Goal: Contribute content: Contribute content

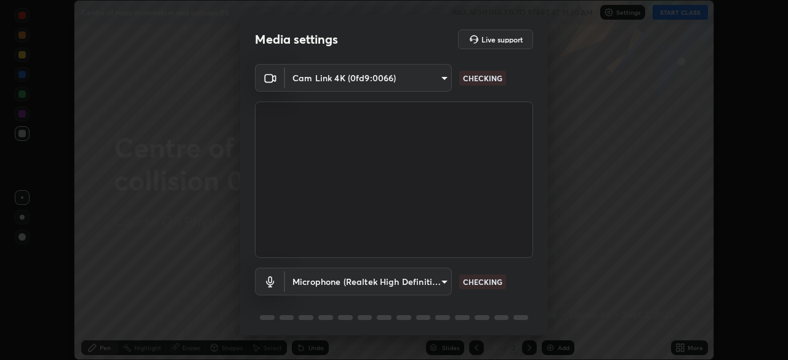
scroll to position [360, 788]
click at [440, 283] on body "Erase all Centre of mass momentum and collision 05 WAS SCHEDULED TO START AT 11…" at bounding box center [394, 180] width 788 height 360
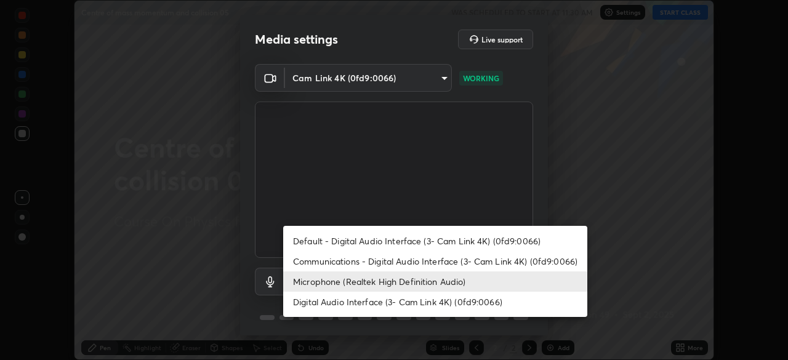
click at [433, 263] on li "Communications - Digital Audio Interface (3- Cam Link 4K) (0fd9:0066)" at bounding box center [435, 261] width 304 height 20
type input "communications"
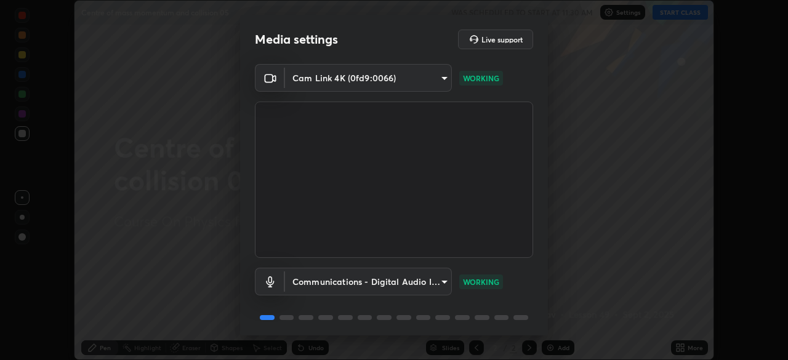
scroll to position [44, 0]
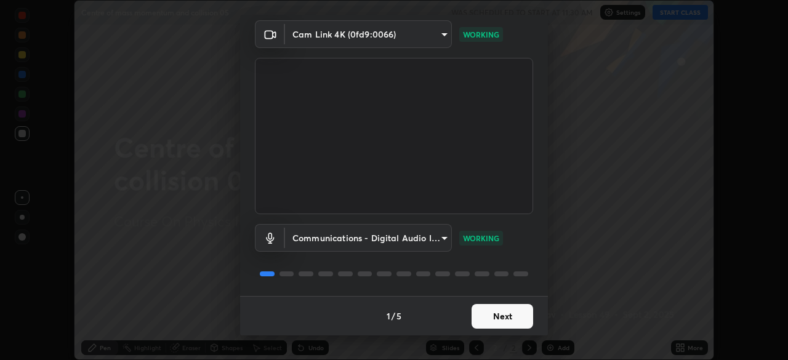
click at [481, 320] on button "Next" at bounding box center [503, 316] width 62 height 25
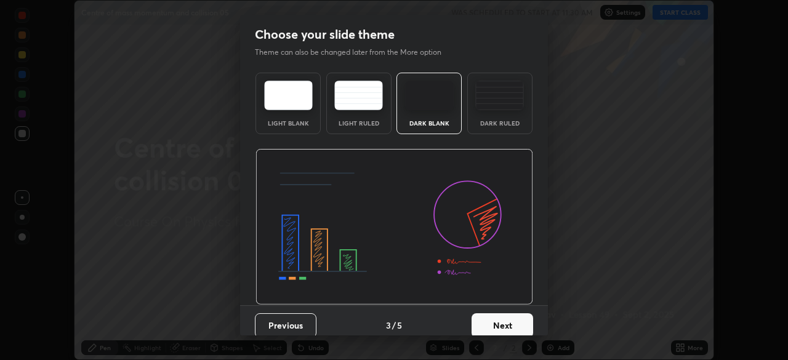
click at [504, 315] on button "Next" at bounding box center [503, 325] width 62 height 25
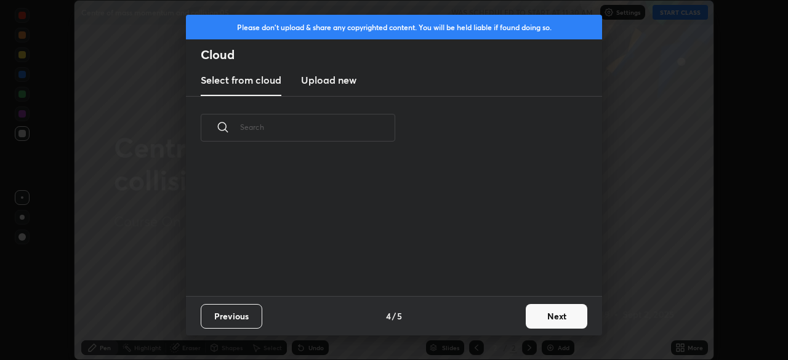
click at [513, 320] on div "Previous 4 / 5 Next" at bounding box center [394, 315] width 416 height 39
click at [550, 319] on button "Next" at bounding box center [557, 316] width 62 height 25
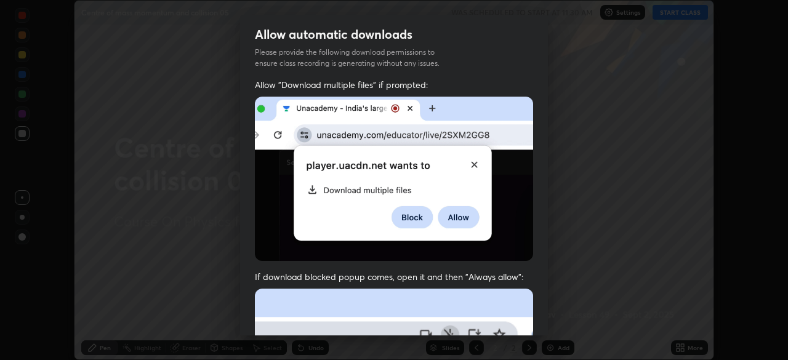
click at [555, 323] on div "Allow automatic downloads Please provide the following download permissions to …" at bounding box center [394, 180] width 788 height 360
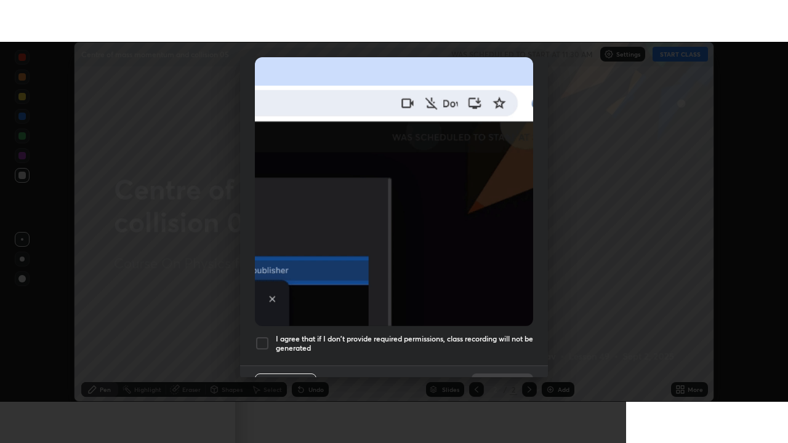
scroll to position [295, 0]
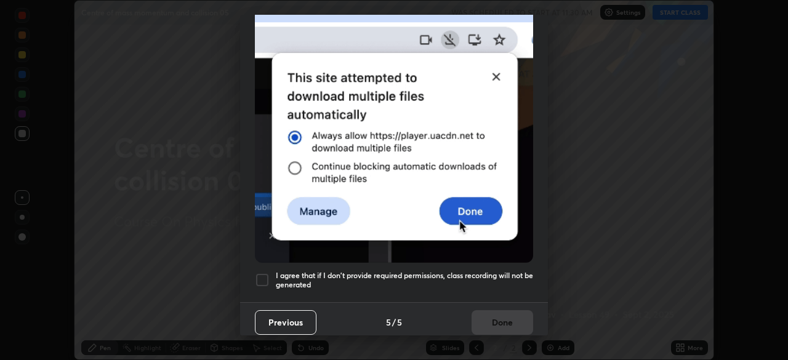
click at [267, 280] on div at bounding box center [262, 280] width 15 height 15
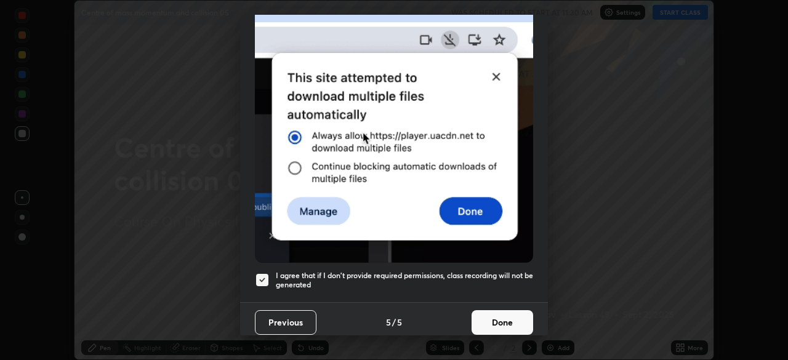
click at [497, 326] on button "Done" at bounding box center [503, 322] width 62 height 25
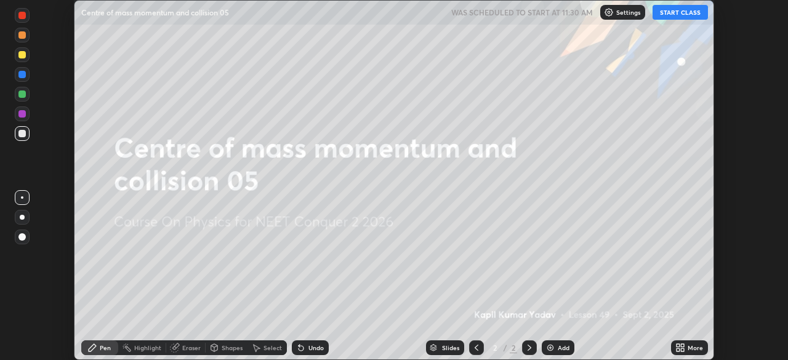
click at [685, 9] on button "START CLASS" at bounding box center [680, 12] width 55 height 15
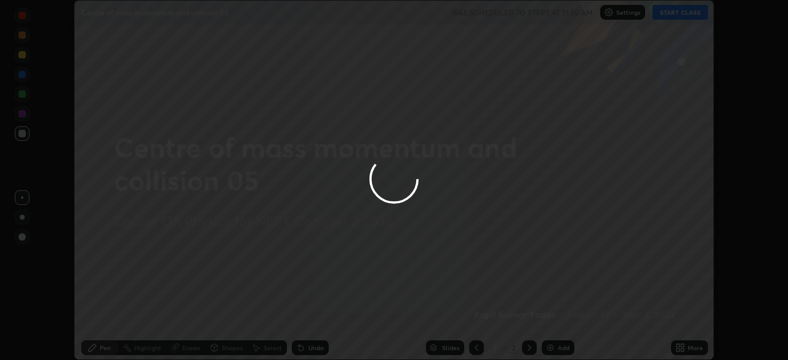
click at [683, 344] on div at bounding box center [394, 180] width 788 height 360
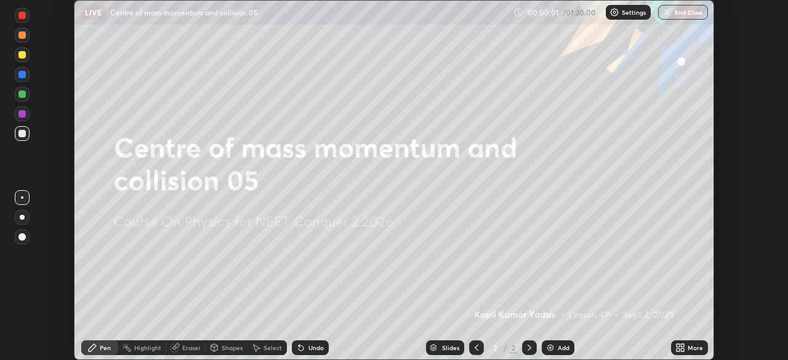
click at [682, 350] on icon at bounding box center [682, 349] width 3 height 3
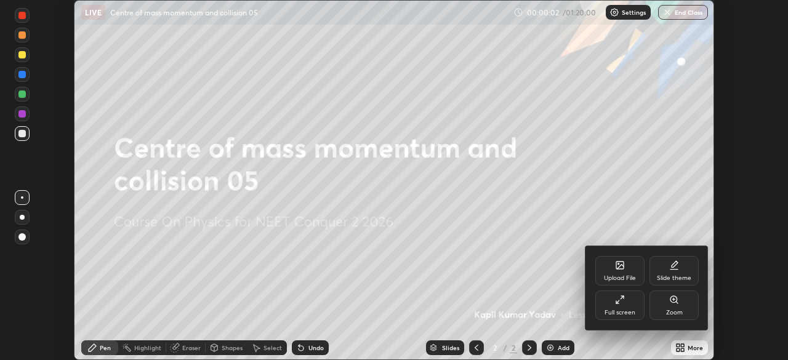
click at [613, 313] on div "Full screen" at bounding box center [620, 313] width 31 height 6
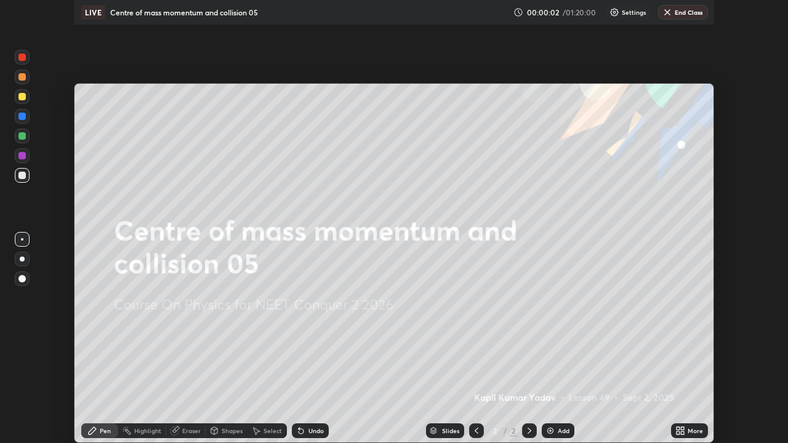
scroll to position [443, 788]
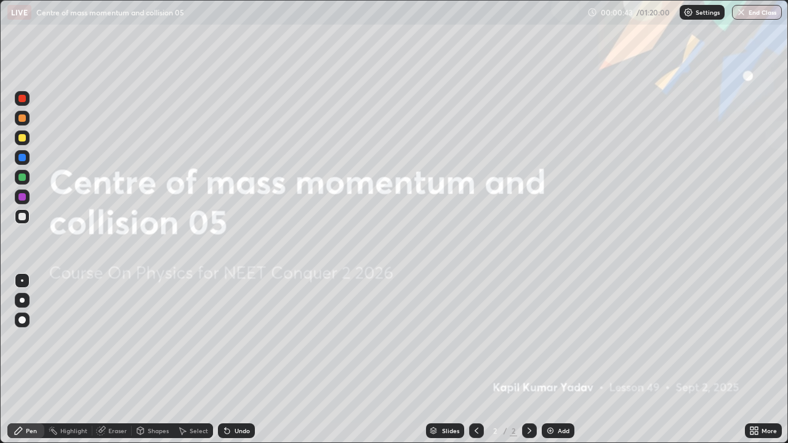
click at [706, 14] on p "Settings" at bounding box center [708, 12] width 24 height 6
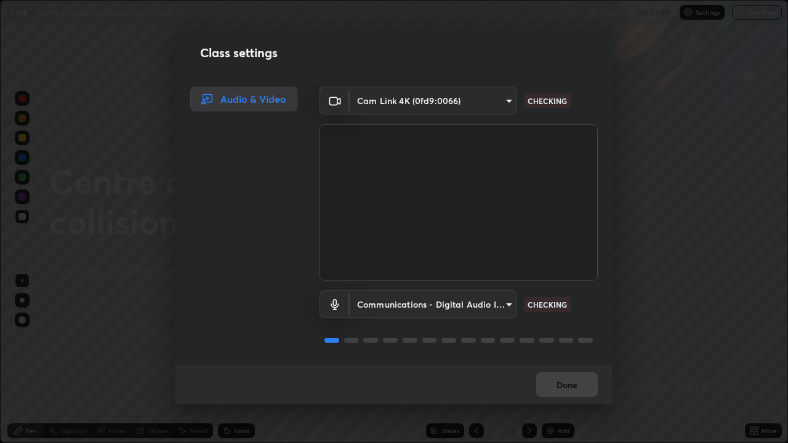
click at [651, 116] on div "Class settings Audio & Video Cam Link 4K (0fd9:0066) b8f277cd8c291a0c7ed6159829…" at bounding box center [394, 221] width 788 height 443
click at [574, 360] on div "Done" at bounding box center [393, 384] width 437 height 39
click at [544, 305] on p "CHECKING" at bounding box center [547, 304] width 39 height 11
click at [502, 307] on body "Erase all LIVE Centre of mass momentum and collision 05 00:00:48 / 01:20:00 Set…" at bounding box center [394, 221] width 788 height 443
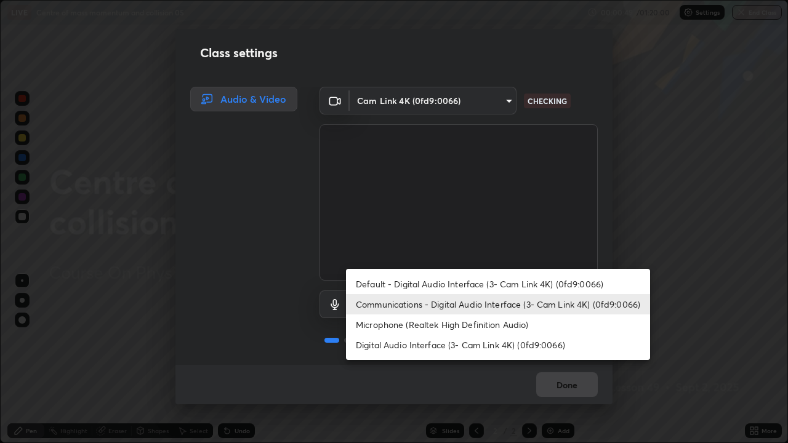
click at [496, 313] on li "Communications - Digital Audio Interface (3- Cam Link 4K) (0fd9:0066)" at bounding box center [498, 304] width 304 height 20
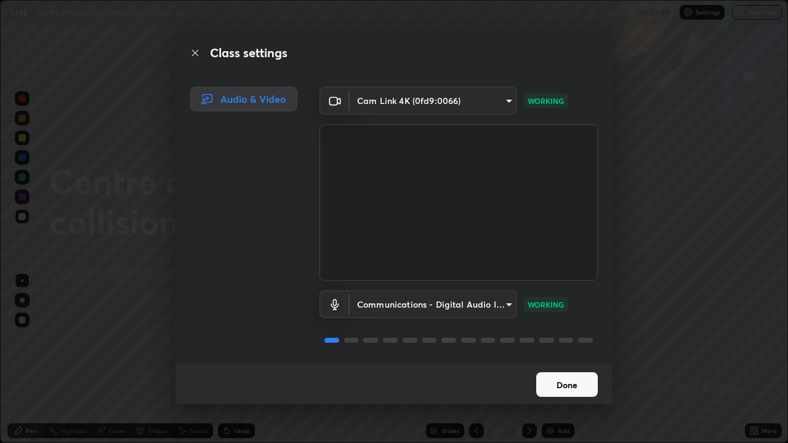
click at [574, 360] on button "Done" at bounding box center [567, 385] width 62 height 25
click at [573, 360] on button "Done" at bounding box center [567, 385] width 62 height 25
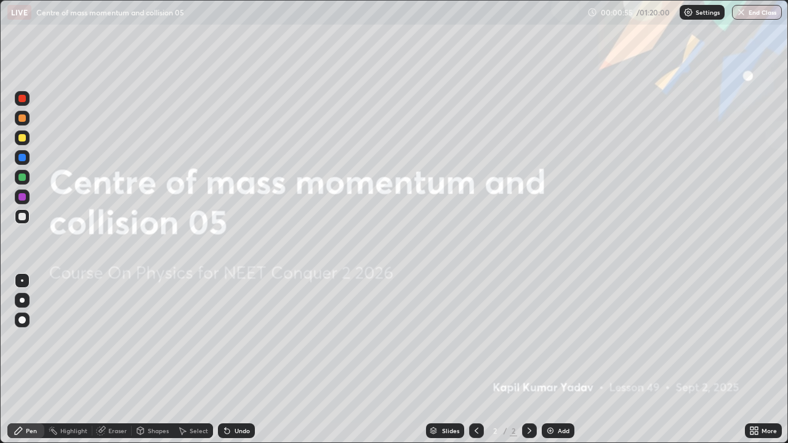
click at [555, 360] on div "Add" at bounding box center [558, 431] width 33 height 15
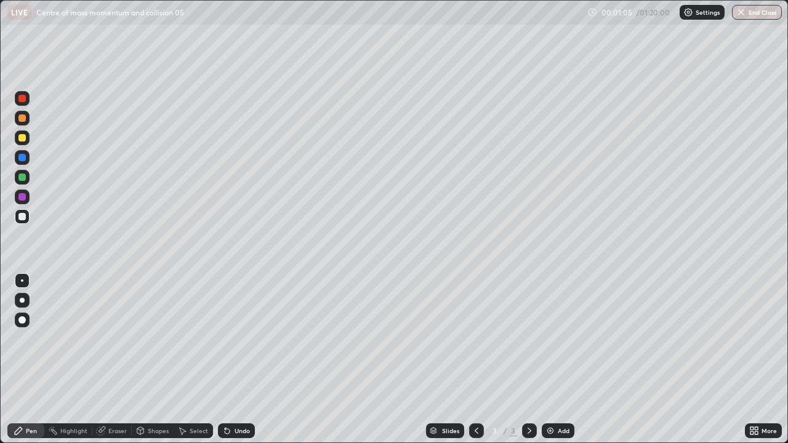
click at [697, 14] on p "Settings" at bounding box center [708, 12] width 24 height 6
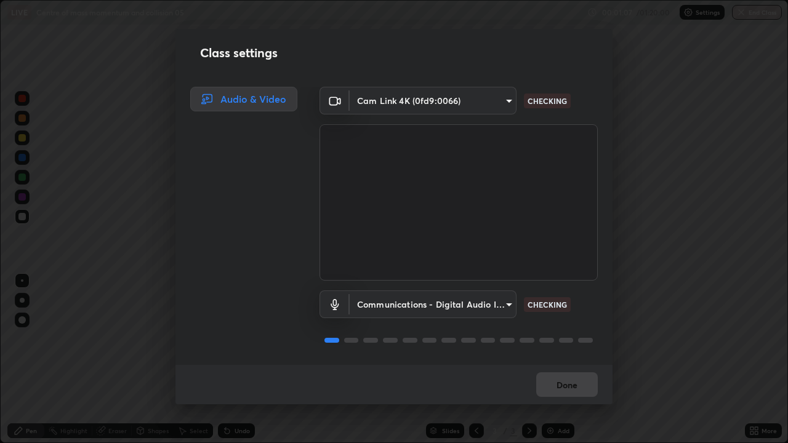
click at [464, 304] on body "Erase all LIVE Centre of mass momentum and collision 05 00:01:07 / 01:20:00 Set…" at bounding box center [394, 221] width 788 height 443
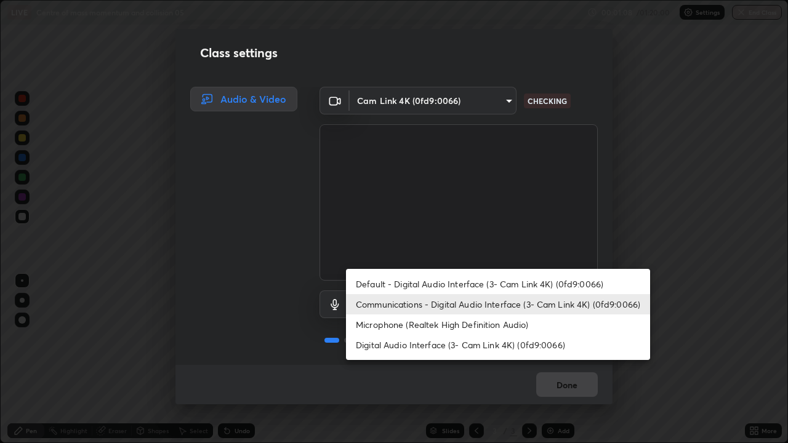
click at [427, 326] on li "Microphone (Realtek High Definition Audio)" at bounding box center [498, 325] width 304 height 20
type input "fc52b274e6785426ab2a4e79817368e636d678bdf91b48eb752f9e2a363405e0"
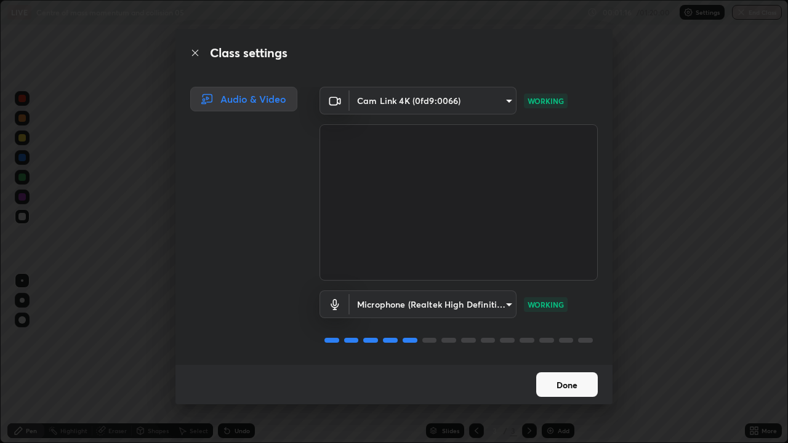
click at [562, 360] on button "Done" at bounding box center [567, 385] width 62 height 25
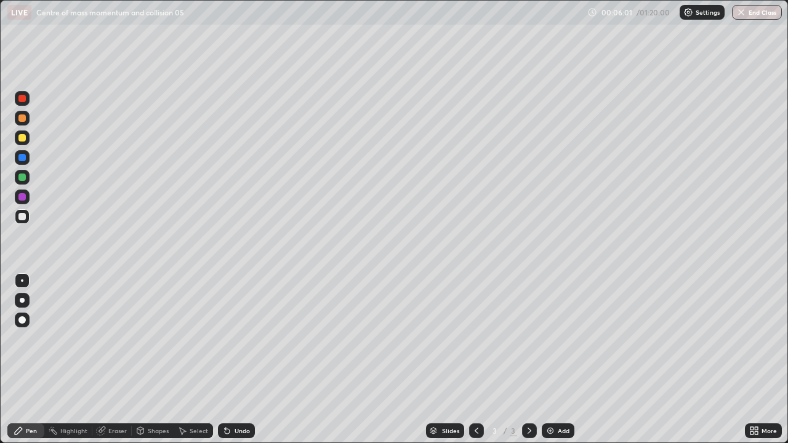
click at [563, 360] on div "Add" at bounding box center [564, 431] width 12 height 6
click at [555, 360] on div "Add" at bounding box center [558, 431] width 33 height 15
click at [558, 360] on div "Add" at bounding box center [564, 431] width 12 height 6
click at [554, 360] on div "Add" at bounding box center [558, 431] width 33 height 15
click at [241, 360] on div "Undo" at bounding box center [242, 431] width 15 height 6
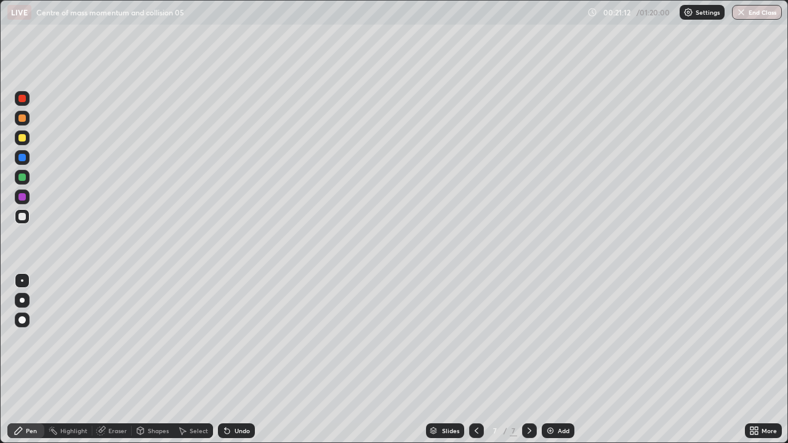
click at [246, 360] on div "Undo" at bounding box center [236, 431] width 37 height 15
click at [548, 360] on img at bounding box center [551, 431] width 10 height 10
click at [559, 360] on div "Add" at bounding box center [558, 431] width 33 height 15
click at [19, 137] on div at bounding box center [21, 137] width 7 height 7
click at [19, 178] on div at bounding box center [21, 177] width 7 height 7
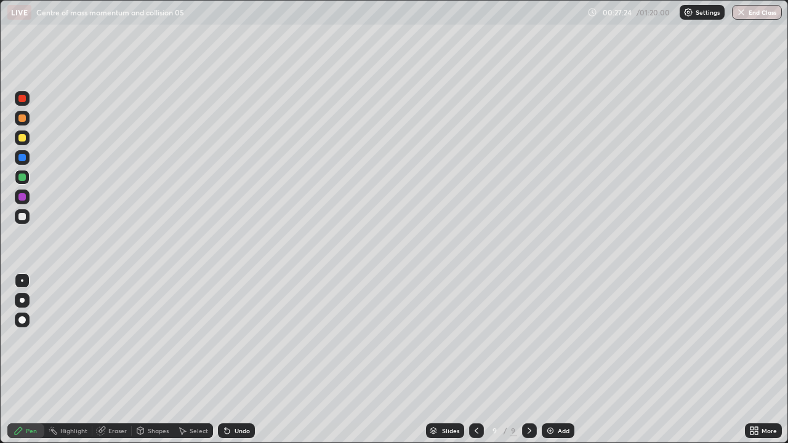
click at [123, 360] on div "Eraser" at bounding box center [117, 431] width 18 height 6
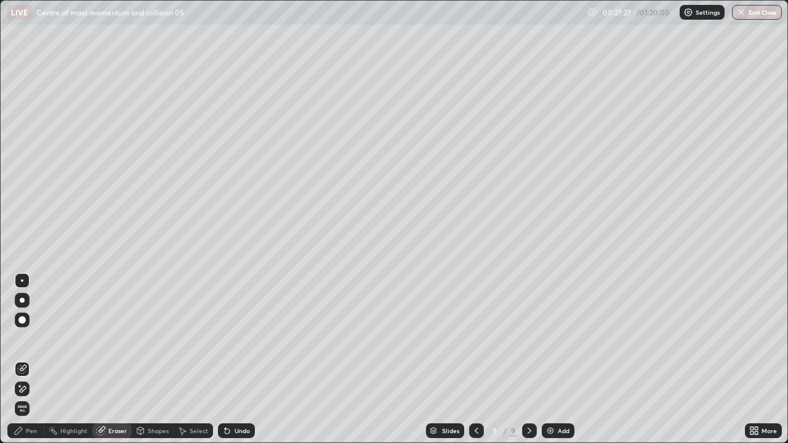
click at [36, 360] on div "Pen" at bounding box center [31, 431] width 11 height 6
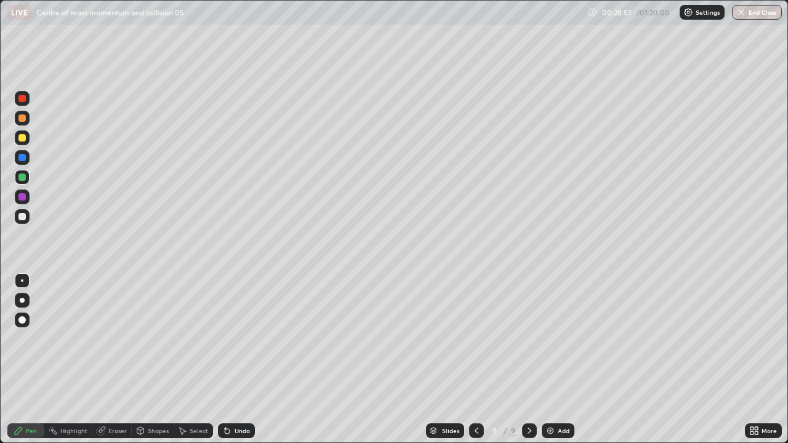
click at [109, 360] on div "Eraser" at bounding box center [117, 431] width 18 height 6
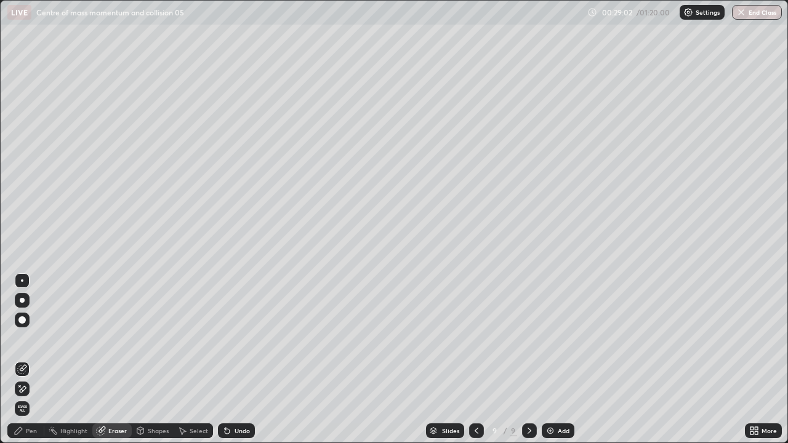
click at [32, 360] on div "Pen" at bounding box center [31, 431] width 11 height 6
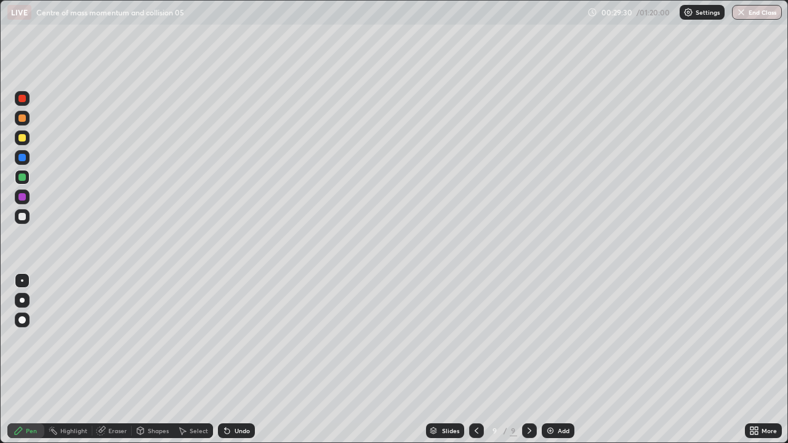
click at [22, 216] on div at bounding box center [21, 216] width 7 height 7
click at [550, 360] on img at bounding box center [551, 431] width 10 height 10
click at [566, 360] on div "Add" at bounding box center [564, 431] width 12 height 6
click at [555, 360] on div "Add" at bounding box center [558, 431] width 33 height 15
click at [559, 360] on div "Add" at bounding box center [558, 431] width 33 height 15
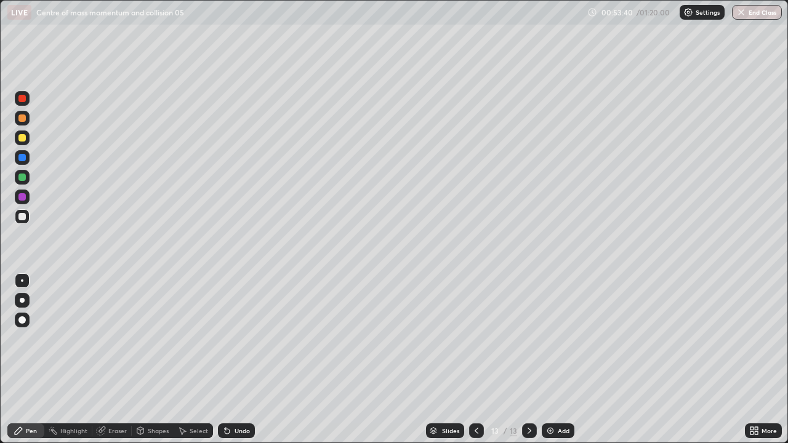
click at [555, 360] on div "Add" at bounding box center [558, 431] width 33 height 15
click at [23, 177] on div at bounding box center [21, 177] width 7 height 7
click at [561, 360] on div "Add" at bounding box center [558, 431] width 33 height 15
click at [21, 217] on div at bounding box center [21, 216] width 7 height 7
click at [560, 360] on div "Add" at bounding box center [564, 431] width 12 height 6
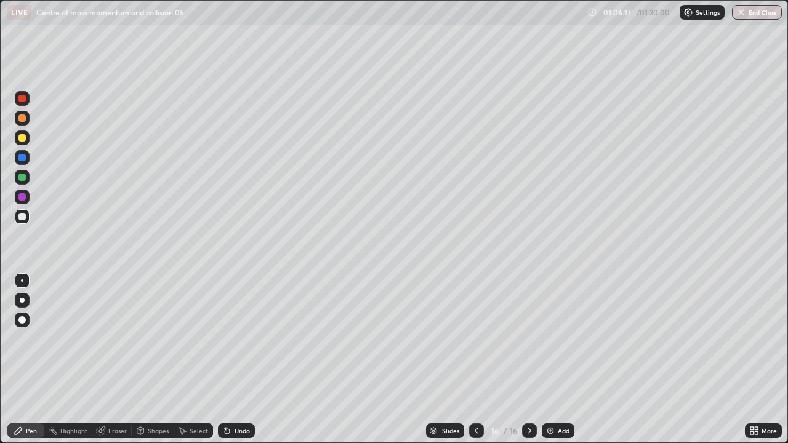
click at [239, 360] on div "Undo" at bounding box center [236, 431] width 37 height 15
click at [115, 360] on div "Eraser" at bounding box center [117, 431] width 18 height 6
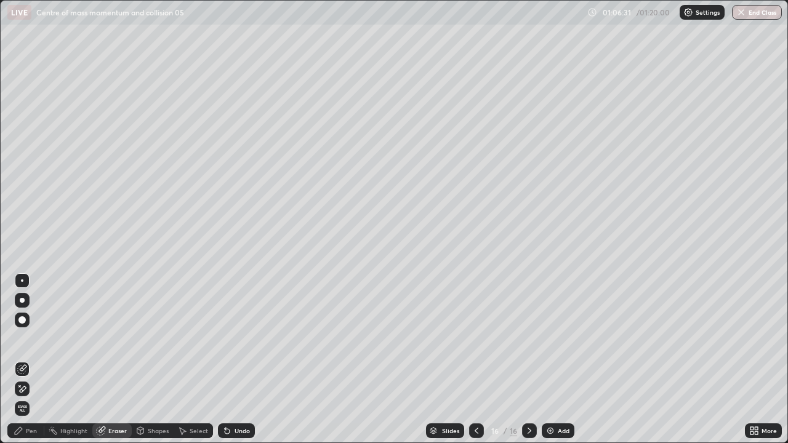
click at [31, 360] on div "Pen" at bounding box center [31, 431] width 11 height 6
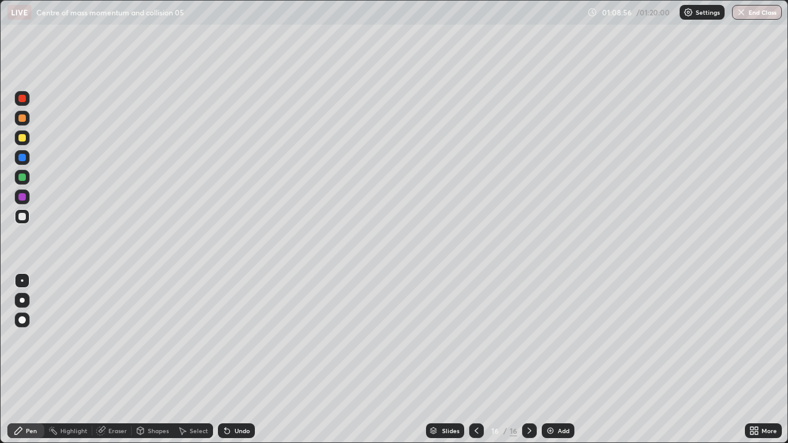
click at [31, 360] on div "Pen" at bounding box center [31, 431] width 11 height 6
click at [756, 12] on button "End Class" at bounding box center [757, 12] width 50 height 15
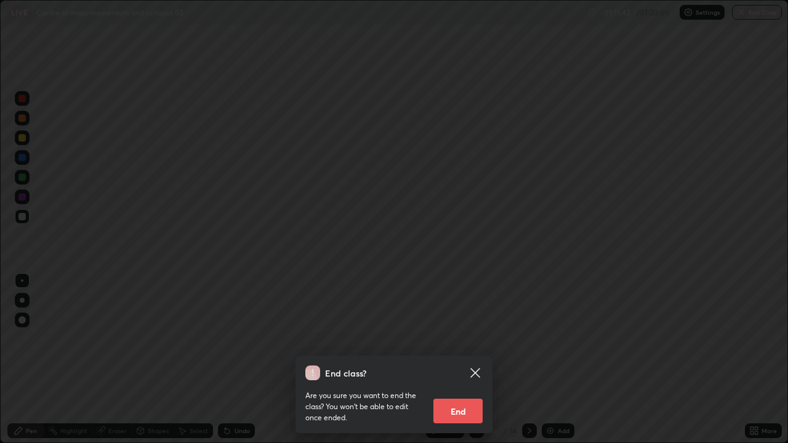
click at [456, 360] on div "Are you sure you want to end the class? You won’t be able to edit once ended. E…" at bounding box center [393, 402] width 177 height 43
click at [459, 360] on button "End" at bounding box center [457, 411] width 49 height 25
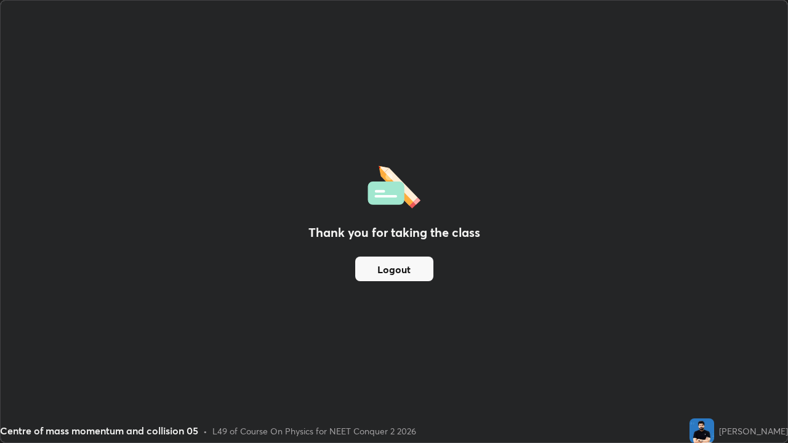
click at [392, 277] on button "Logout" at bounding box center [394, 269] width 78 height 25
click at [389, 275] on button "Logout" at bounding box center [394, 269] width 78 height 25
